Goal: Navigation & Orientation: Find specific page/section

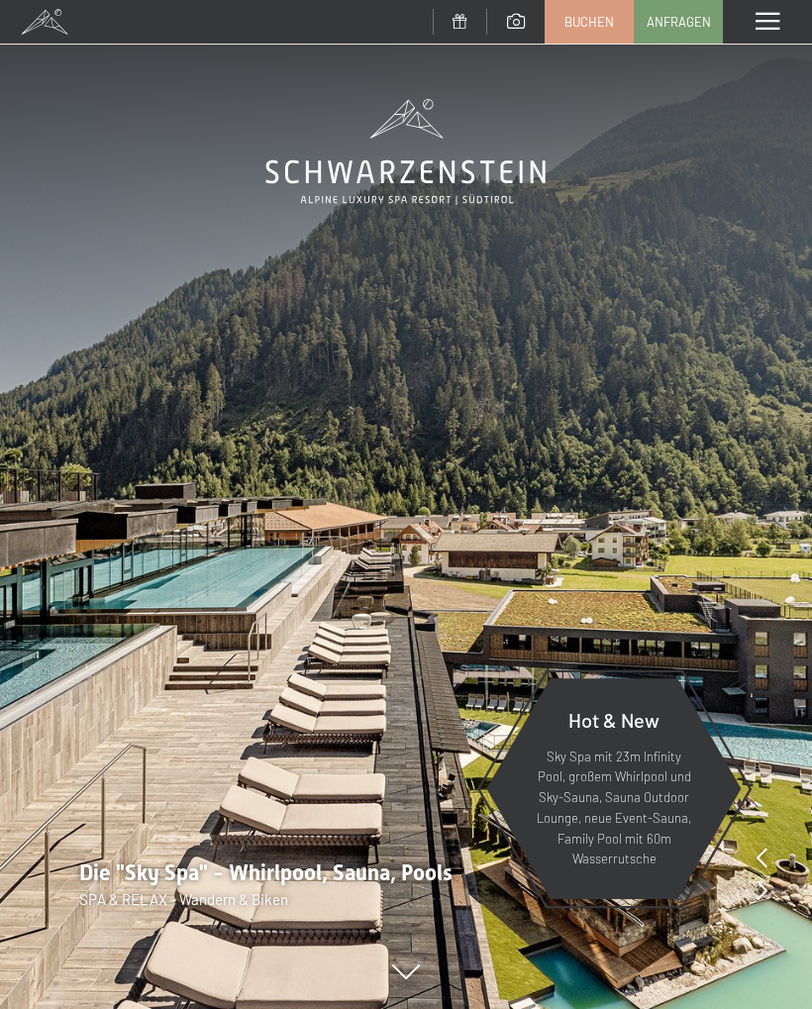
click at [760, 27] on span at bounding box center [767, 22] width 24 height 18
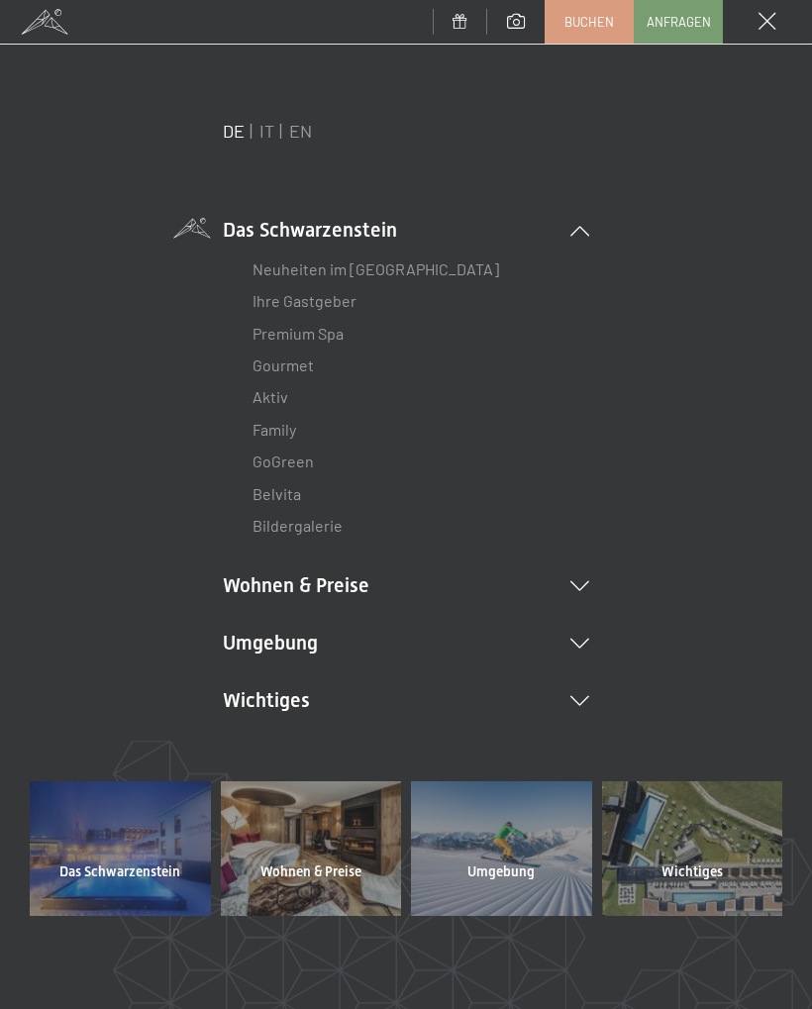
click at [283, 527] on link "Bildergalerie" at bounding box center [297, 525] width 90 height 19
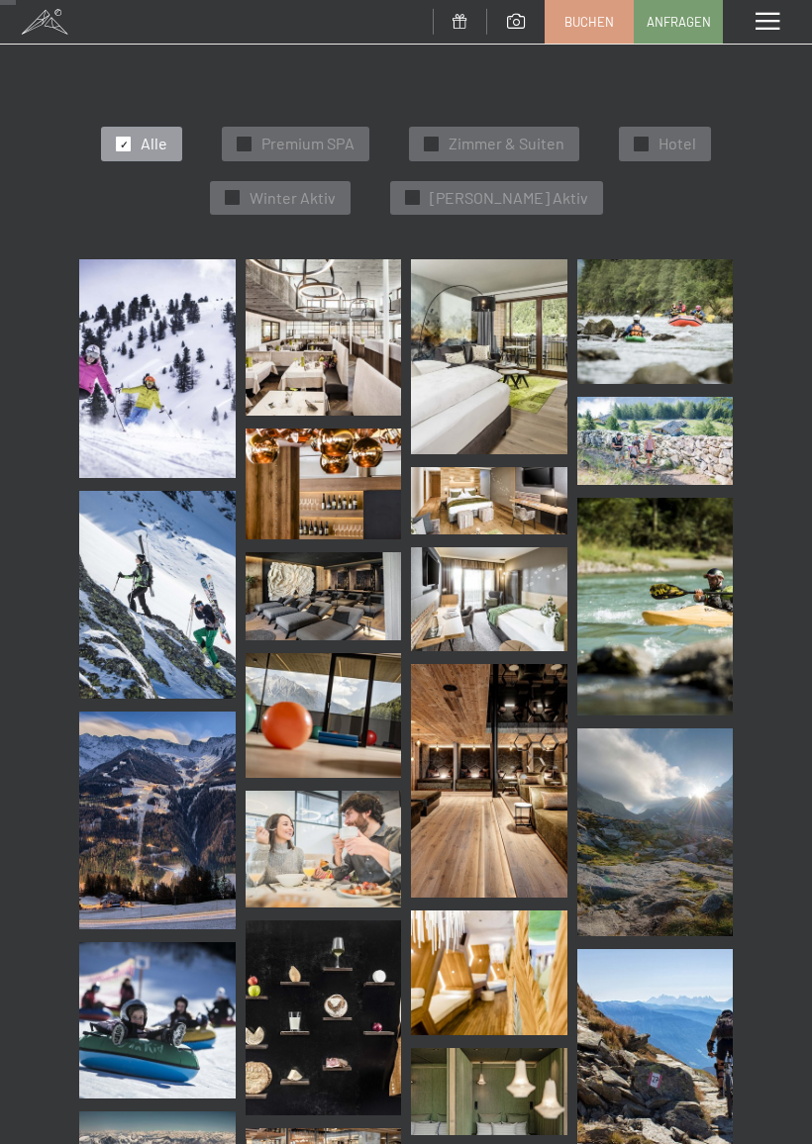
scroll to position [319, 0]
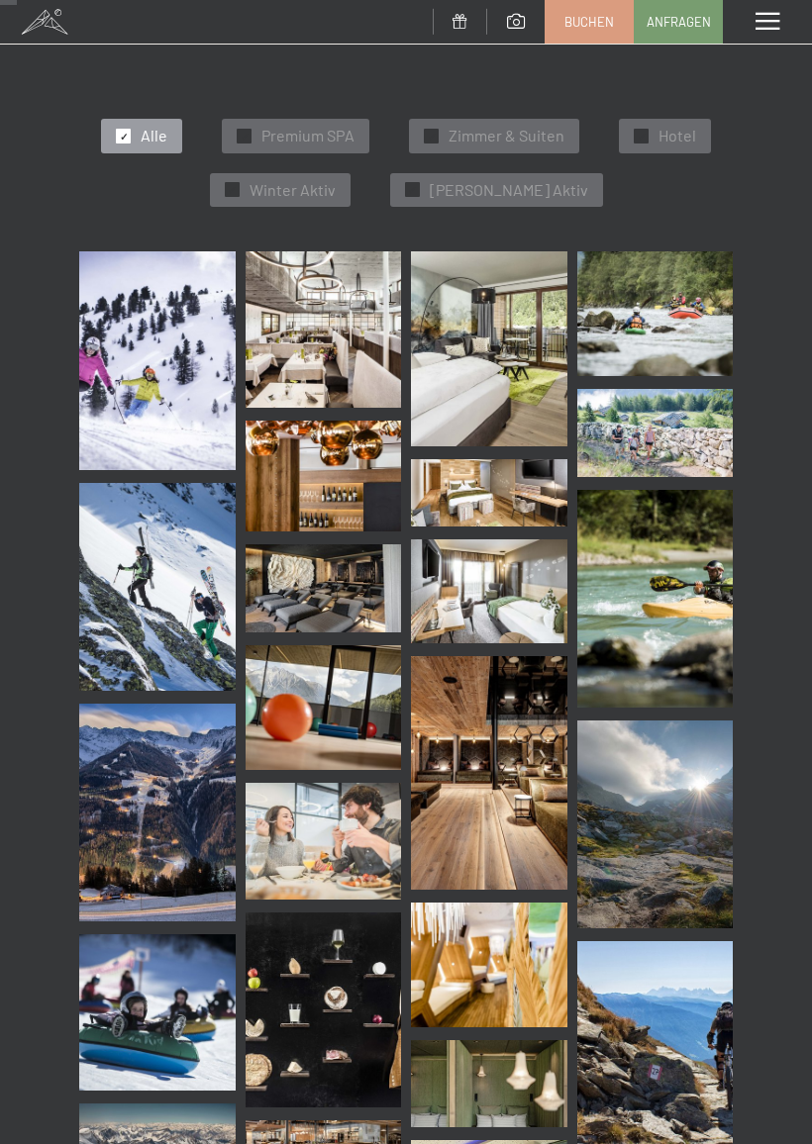
click at [162, 386] on img at bounding box center [157, 360] width 156 height 219
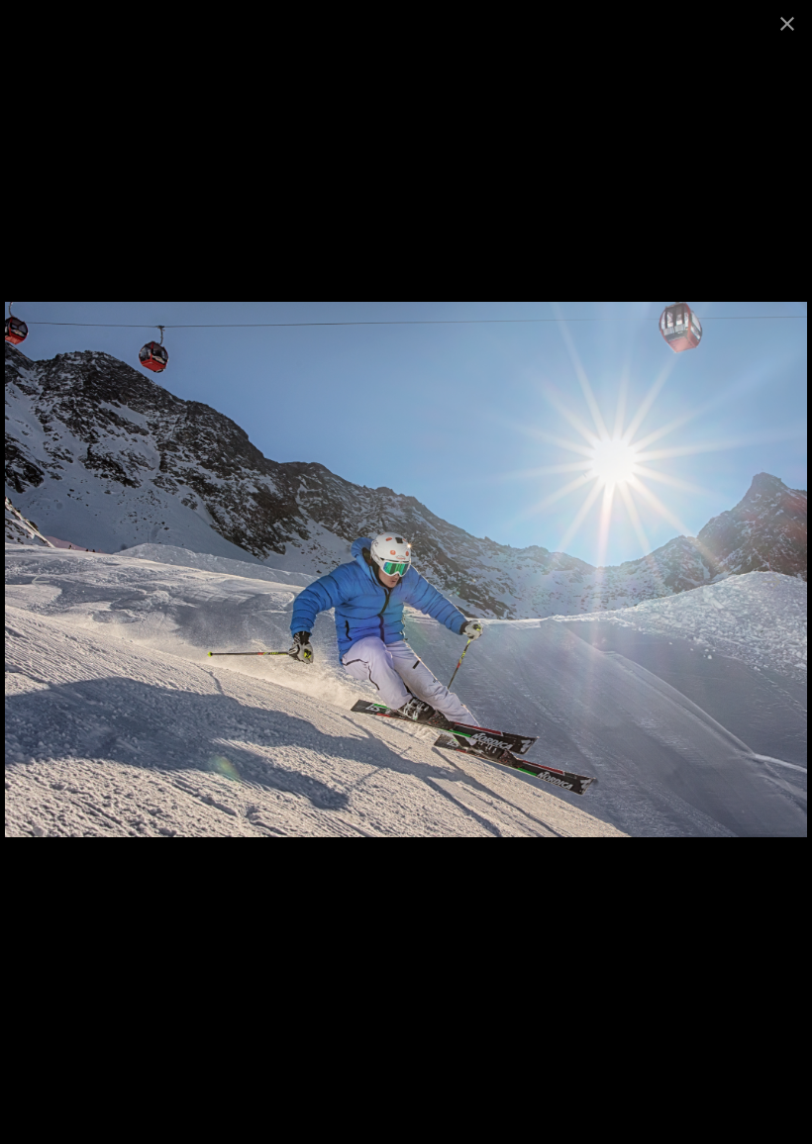
click at [783, 35] on button "Close gallery" at bounding box center [787, 23] width 50 height 47
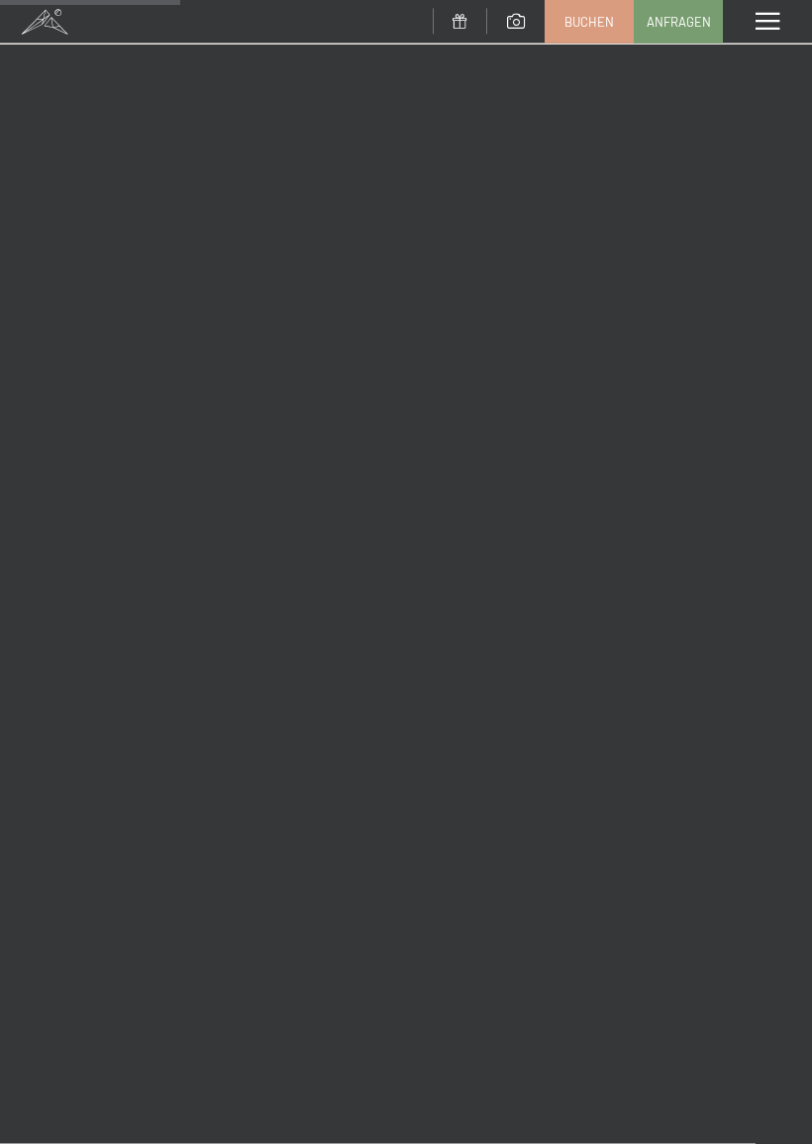
scroll to position [3498, 0]
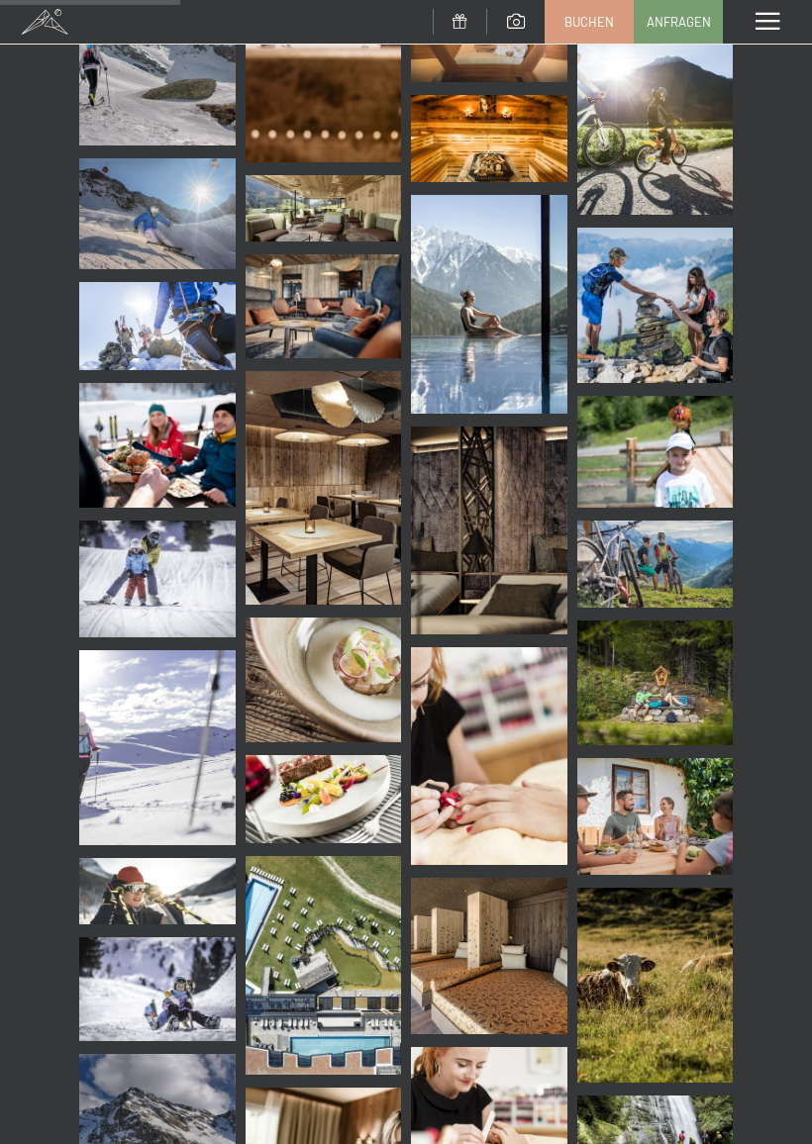
click at [350, 808] on img at bounding box center [324, 799] width 156 height 88
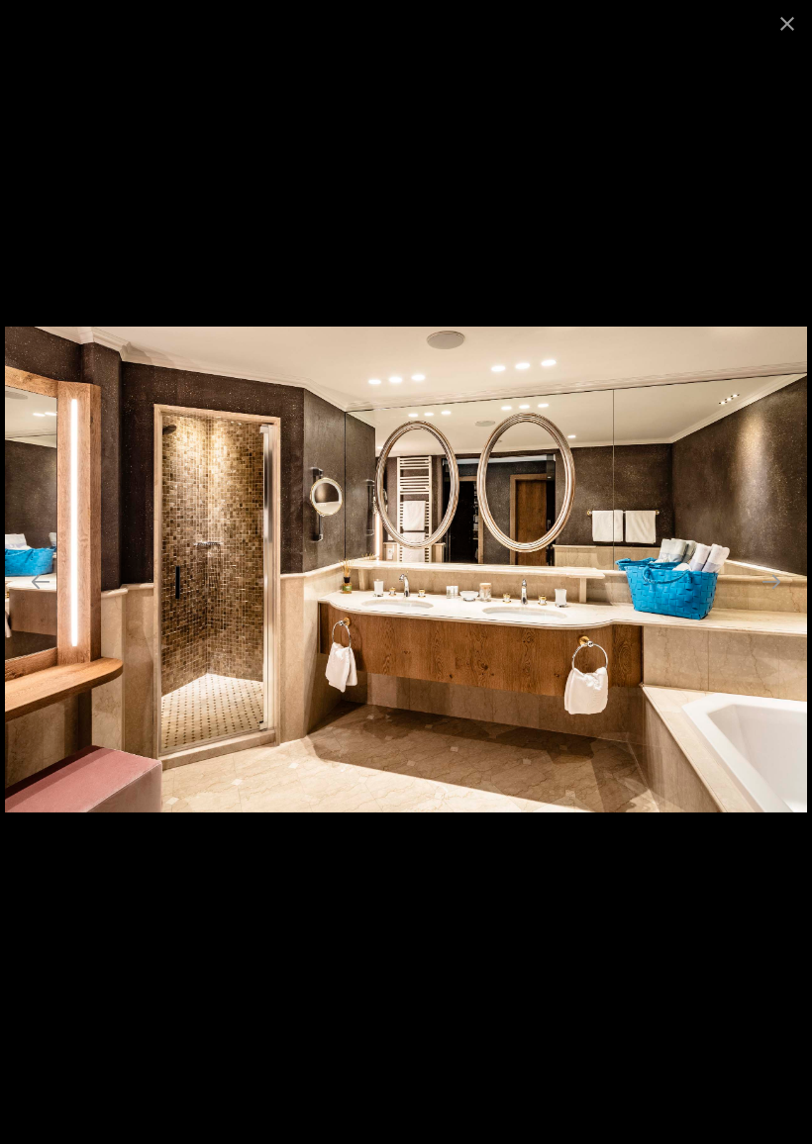
click at [783, 24] on button "Close gallery" at bounding box center [787, 23] width 50 height 47
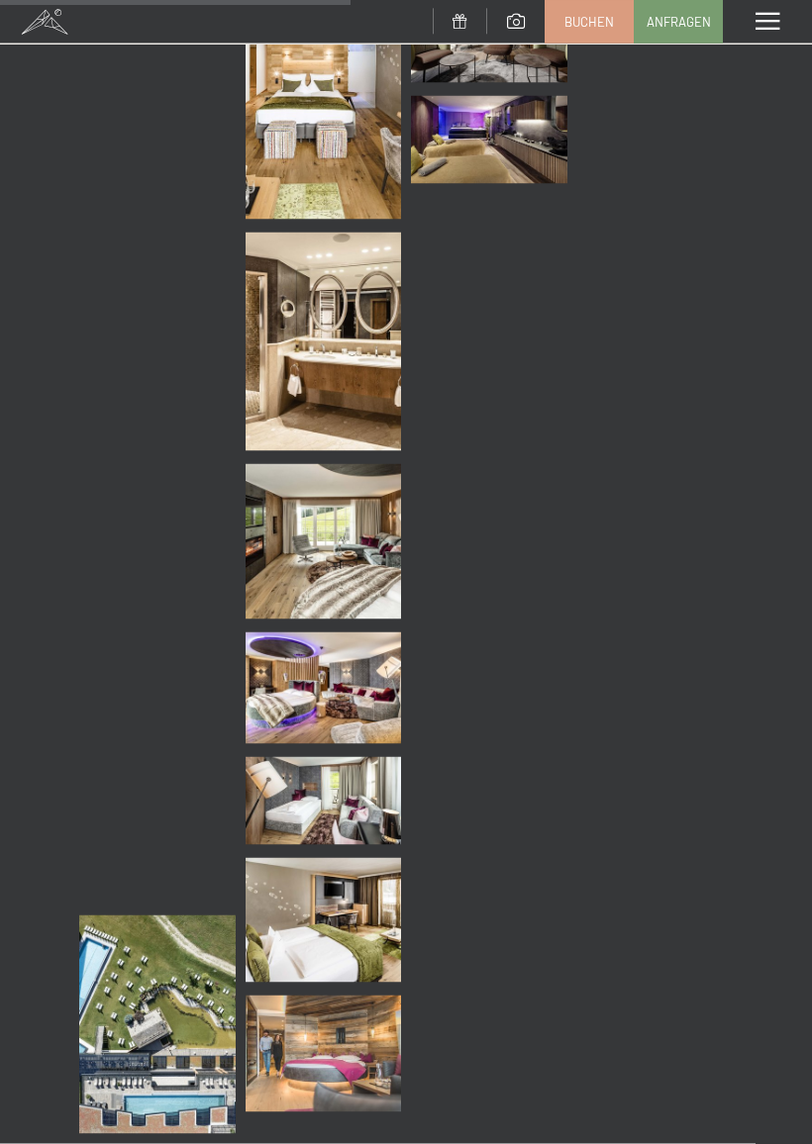
scroll to position [6807, 0]
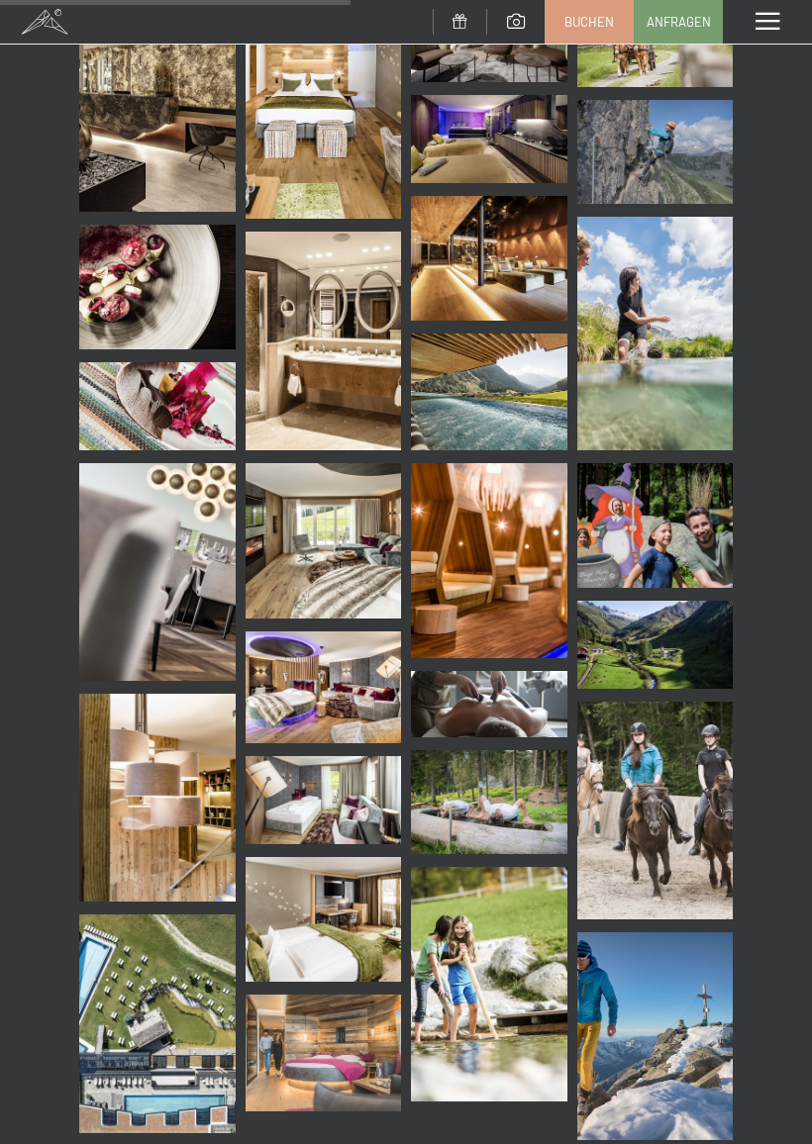
click at [116, 309] on img at bounding box center [157, 287] width 156 height 125
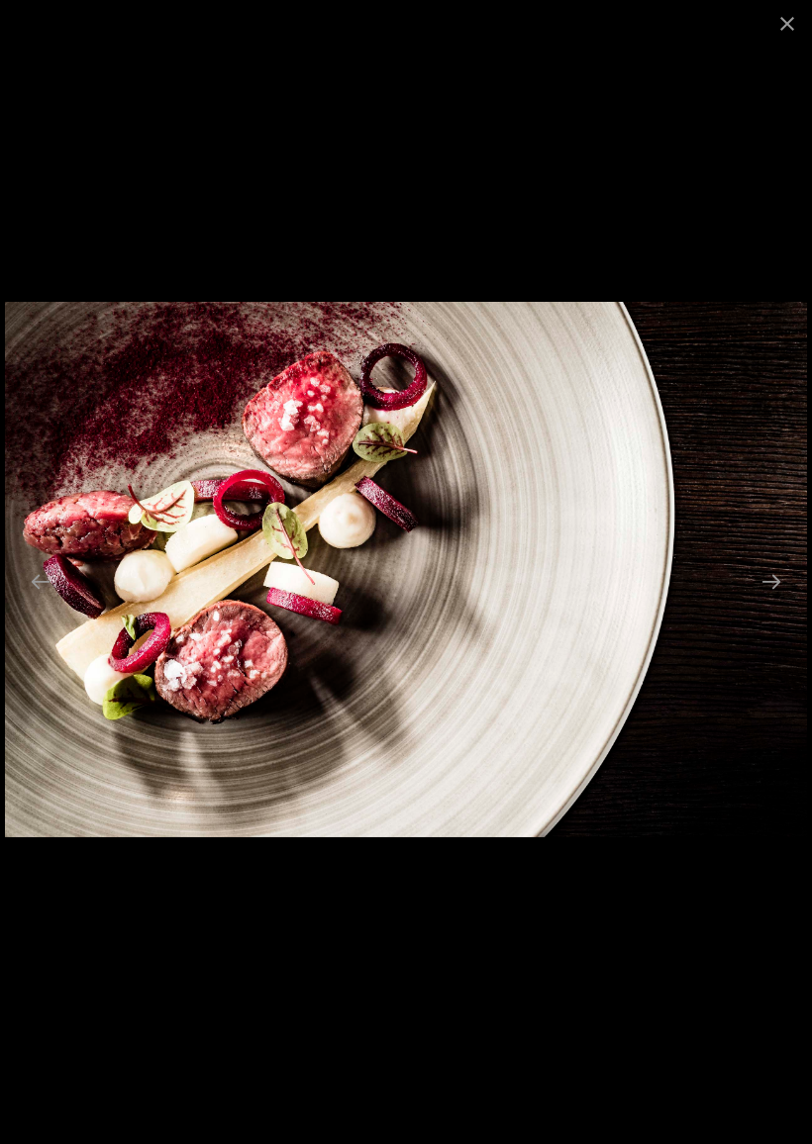
click at [778, 27] on button "Close gallery" at bounding box center [787, 23] width 50 height 47
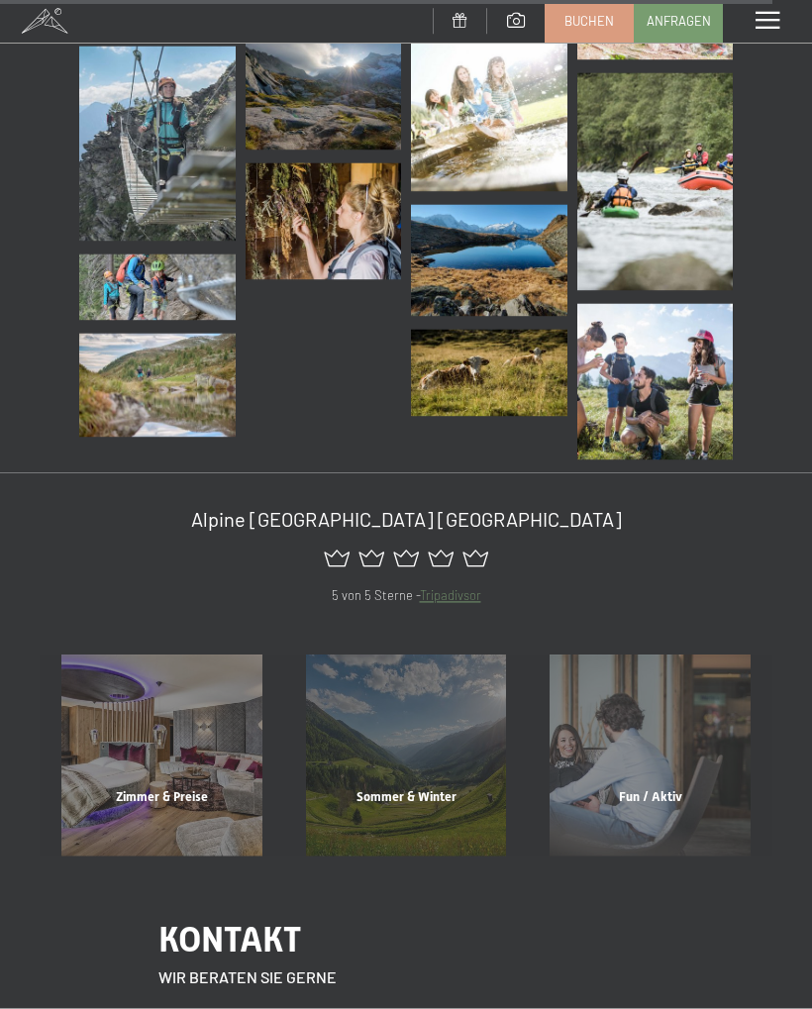
scroll to position [15278, 0]
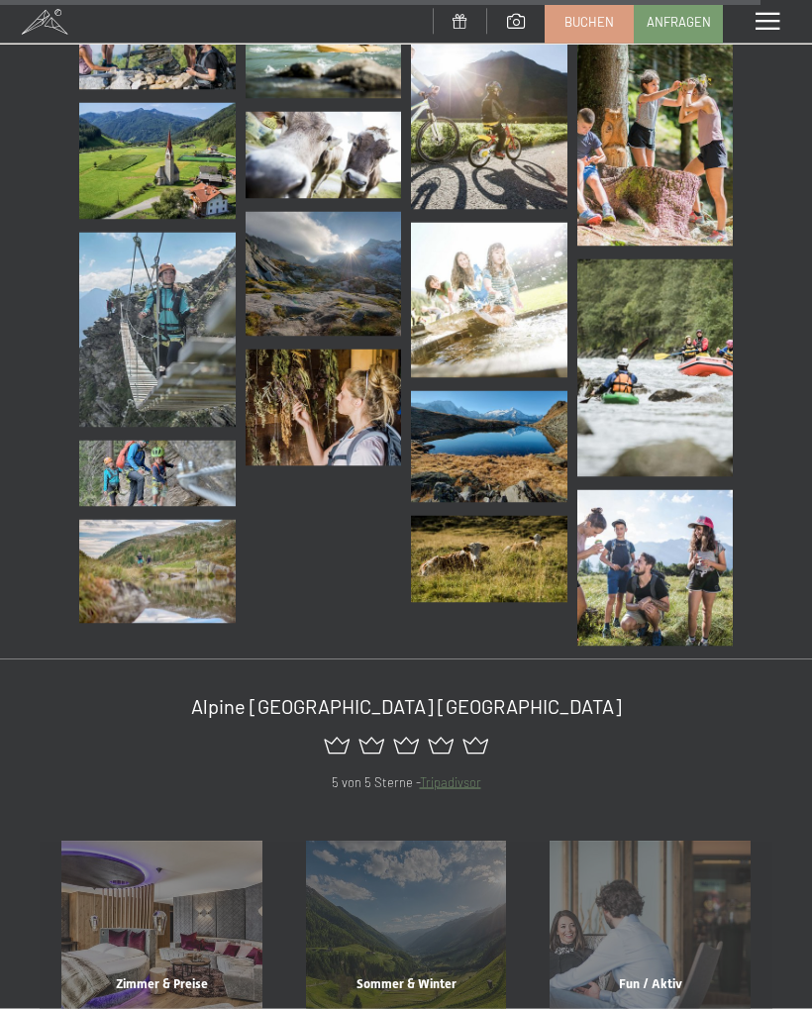
click at [761, 35] on div "Menü" at bounding box center [767, 22] width 89 height 44
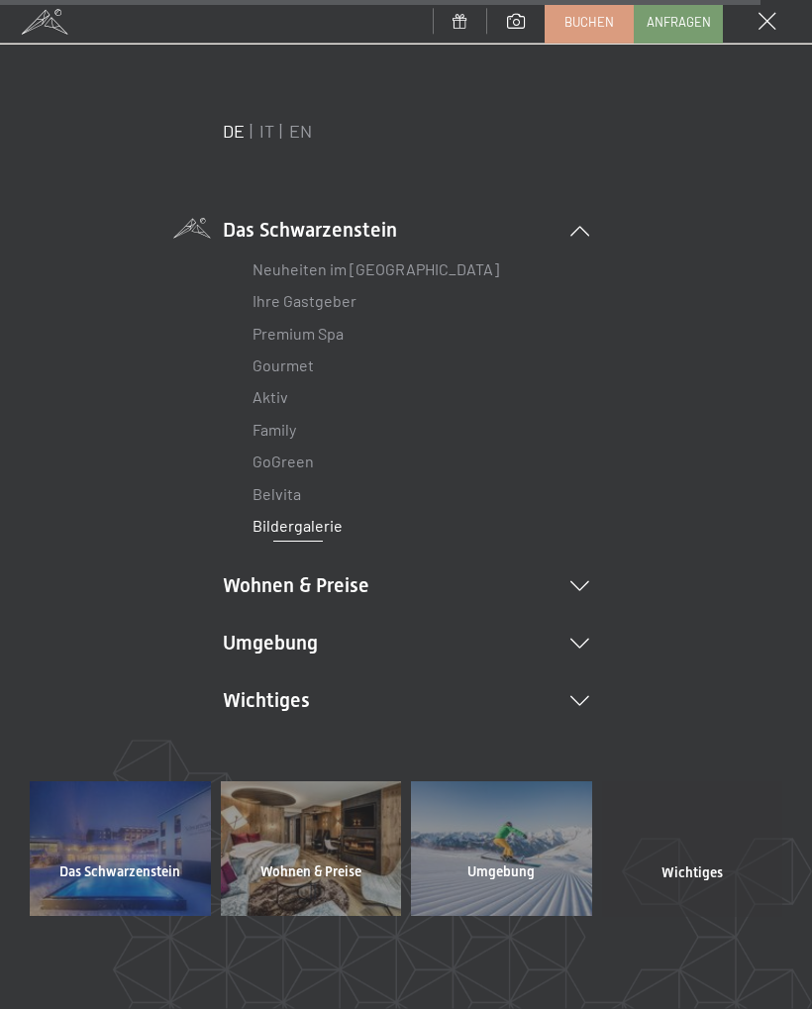
scroll to position [15037, 0]
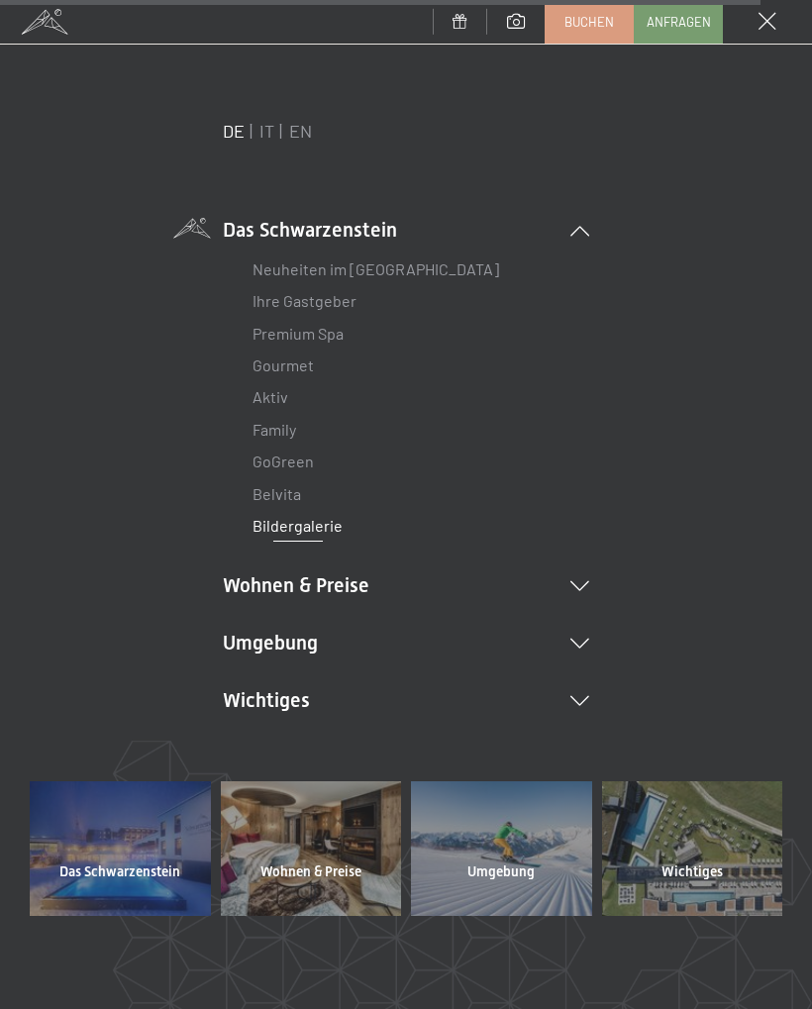
click at [759, 36] on div "Menü" at bounding box center [767, 22] width 89 height 44
